Goal: Browse casually

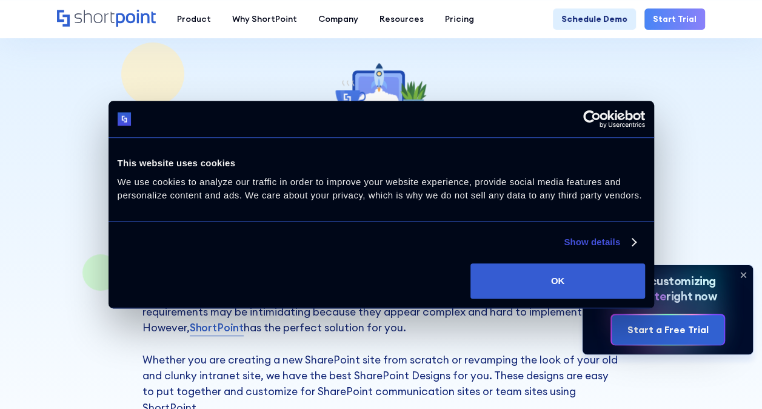
scroll to position [56, 0]
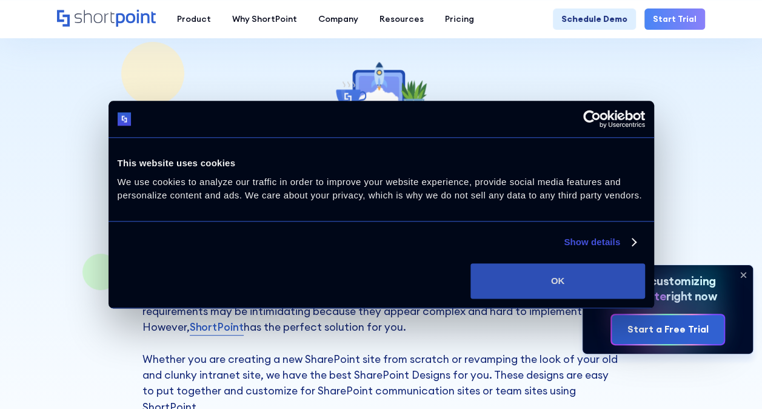
click at [602, 283] on button "OK" at bounding box center [558, 280] width 174 height 35
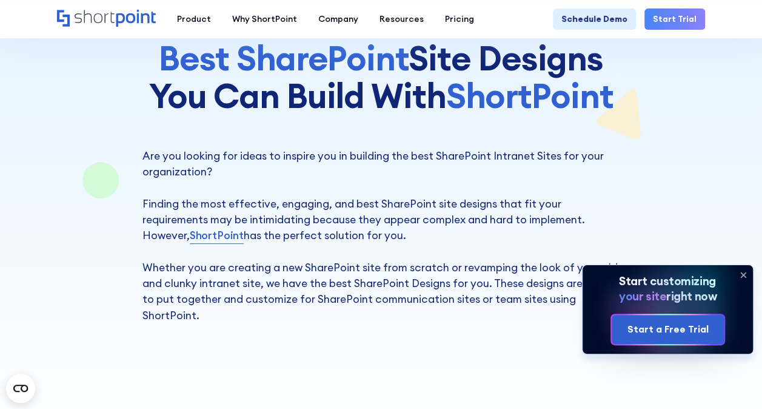
scroll to position [148, 0]
click at [740, 271] on icon at bounding box center [743, 274] width 19 height 19
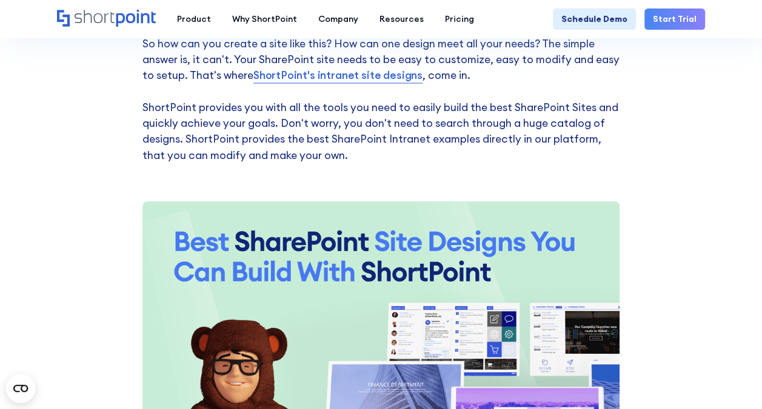
click at [665, 174] on div "Building the best SharePoint Intranet Sites The best SharePoint Intranet Sites …" at bounding box center [381, 177] width 762 height 648
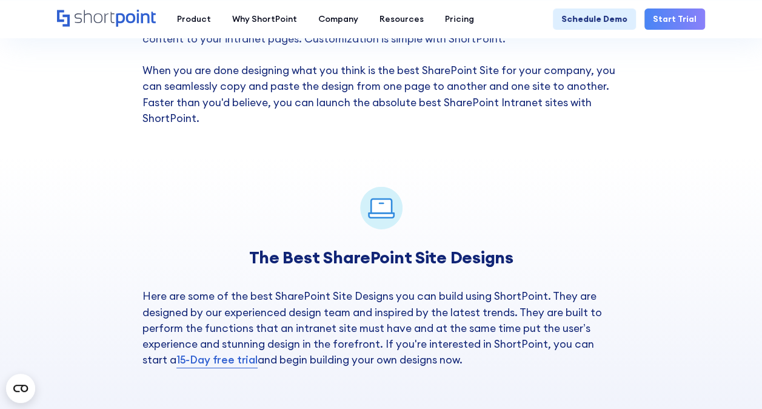
scroll to position [1776, 0]
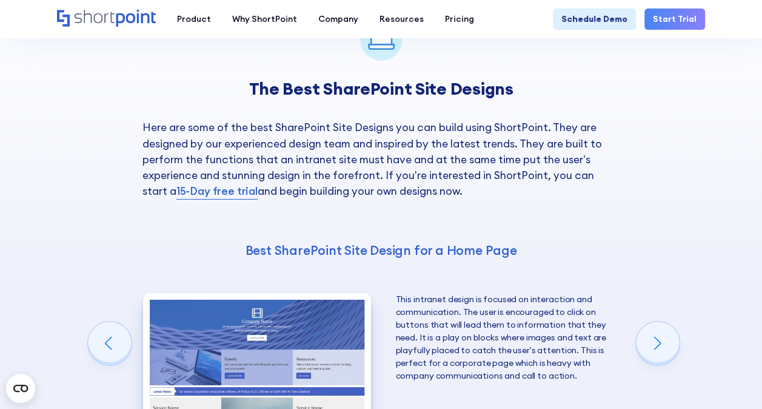
click at [474, 256] on div "The Best SharePoint Site Designs Here are some of the best SharePoint Site Desi…" at bounding box center [381, 350] width 762 height 725
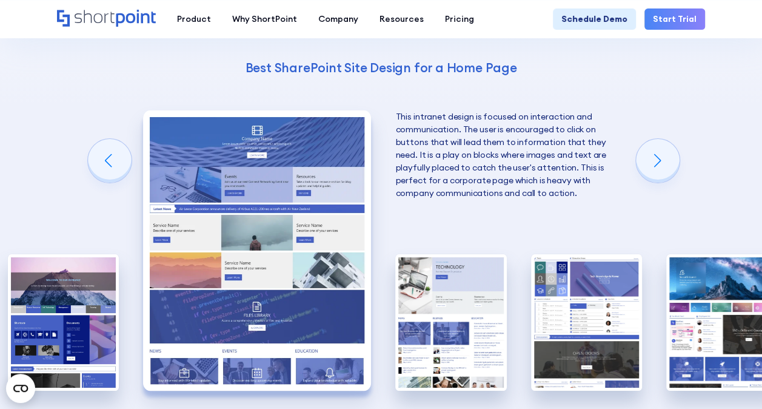
scroll to position [2126, 0]
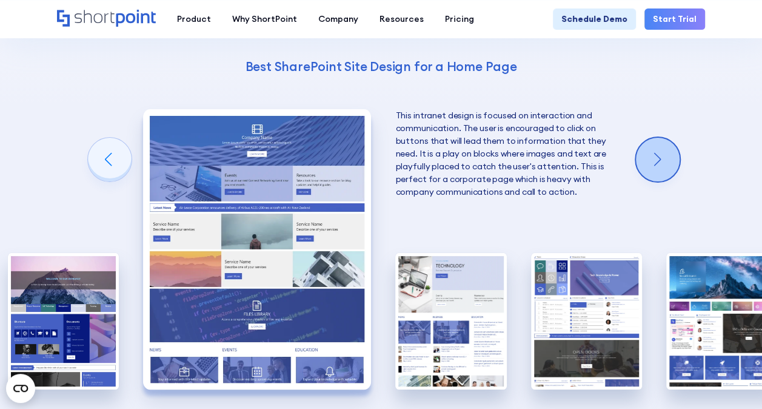
click at [654, 148] on div "Next slide" at bounding box center [658, 160] width 44 height 44
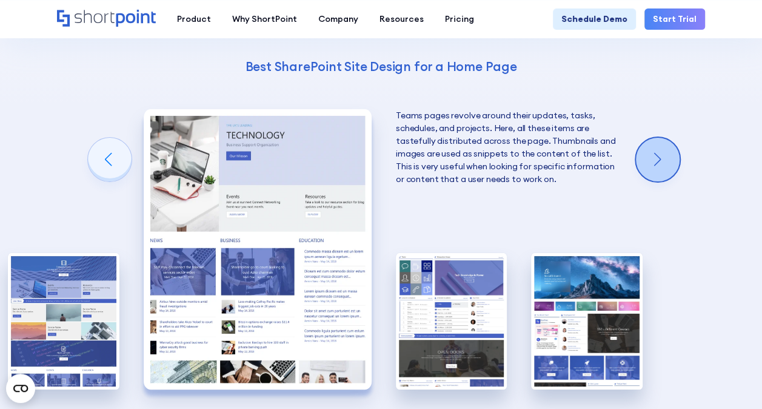
click at [654, 148] on div "Next slide" at bounding box center [658, 160] width 44 height 44
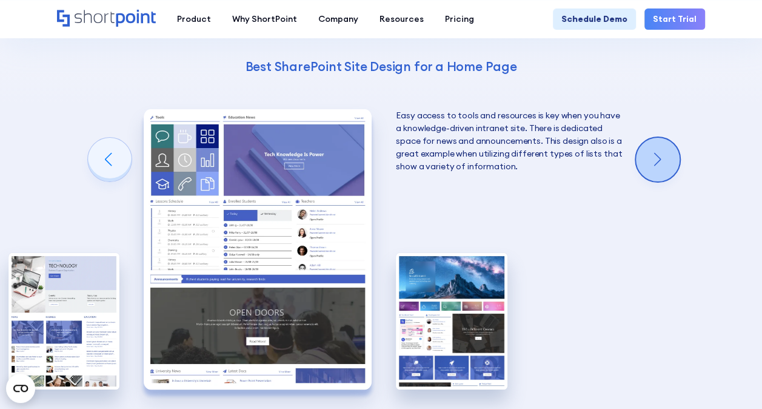
click at [654, 148] on div "Next slide" at bounding box center [658, 160] width 44 height 44
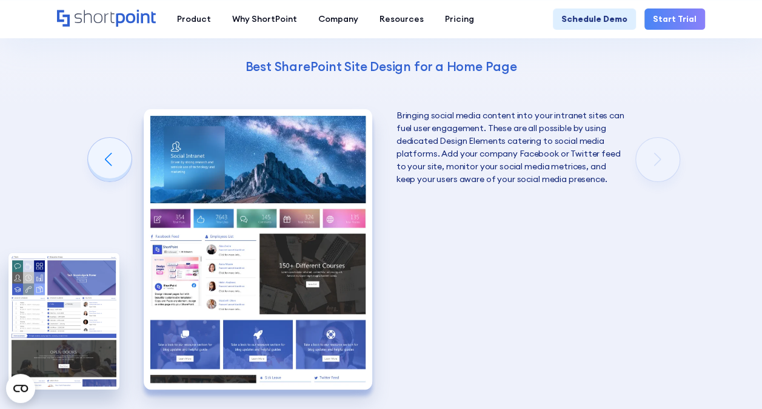
click at [654, 148] on div "The Best SharePoint Site Designs Here are some of the best SharePoint Site Desi…" at bounding box center [381, 166] width 762 height 725
click at [99, 145] on div "Previous slide" at bounding box center [110, 160] width 44 height 44
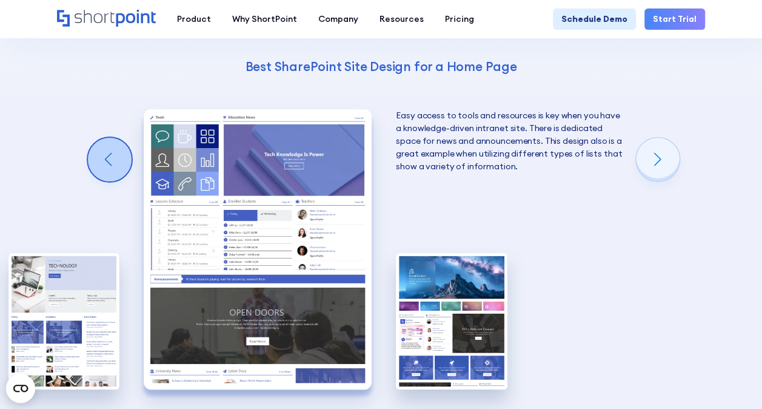
click at [99, 145] on div "Previous slide" at bounding box center [110, 160] width 44 height 44
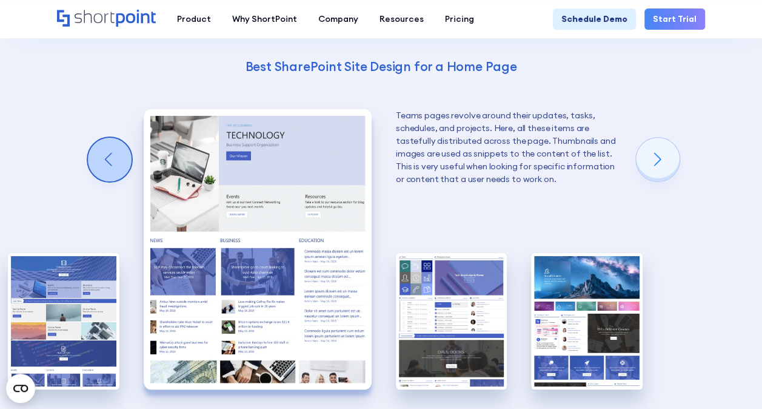
click at [99, 145] on div "Previous slide" at bounding box center [110, 160] width 44 height 44
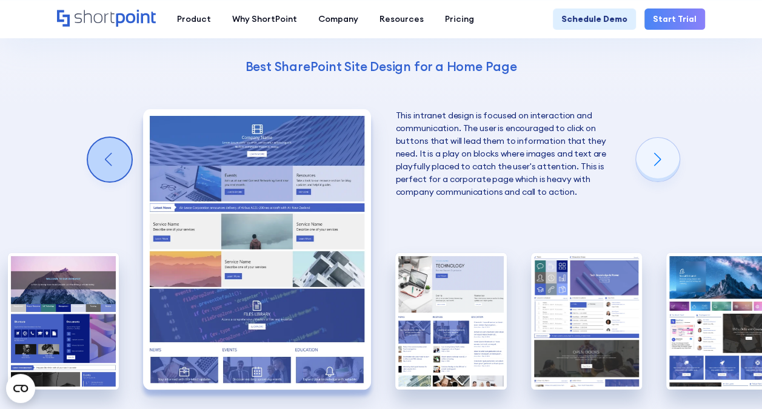
click at [99, 145] on div "Previous slide" at bounding box center [110, 160] width 44 height 44
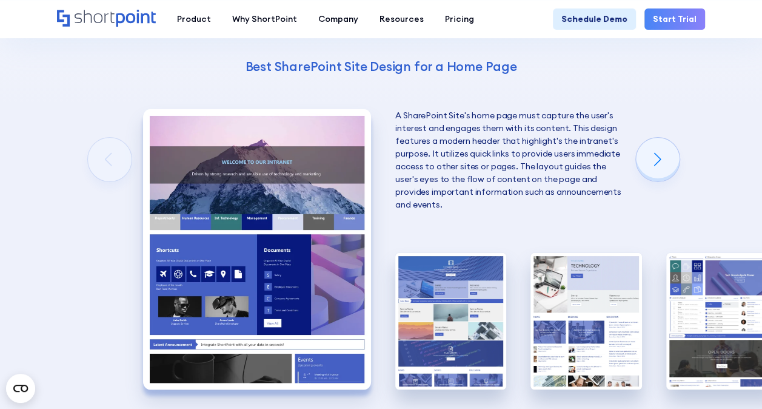
click at [99, 145] on div "The Best SharePoint Site Designs Here are some of the best SharePoint Site Desi…" at bounding box center [381, 166] width 762 height 725
